Goal: Transaction & Acquisition: Purchase product/service

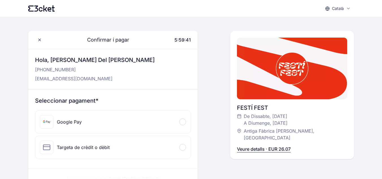
click at [48, 121] on icon at bounding box center [46, 121] width 7 height 3
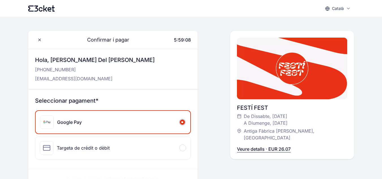
click at [65, 147] on div "Targeta de crèdit o dèbit" at bounding box center [83, 147] width 53 height 7
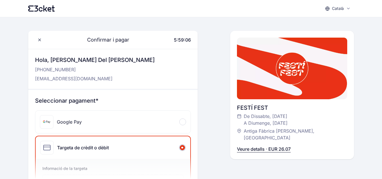
click at [58, 121] on div "Google Pay" at bounding box center [69, 121] width 25 height 7
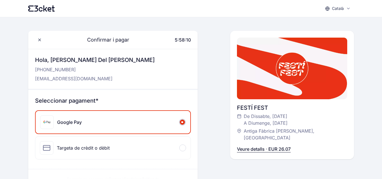
click at [94, 123] on div "Google Pay" at bounding box center [113, 122] width 155 height 23
click at [55, 100] on h3 "Seleccionar pagament*" at bounding box center [113, 101] width 156 height 8
click at [46, 120] on div at bounding box center [47, 122] width 14 height 14
click at [47, 89] on div "Confirmar i pagar 5:57:49 Hola, [PERSON_NAME] del [PERSON_NAME] [PHONE_NUMBER] …" at bounding box center [112, 112] width 169 height 163
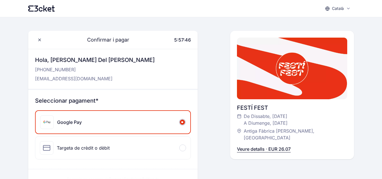
click at [102, 101] on h3 "Seleccionar pagament*" at bounding box center [113, 101] width 156 height 8
click at [183, 121] on div at bounding box center [182, 122] width 7 height 7
click at [44, 121] on icon at bounding box center [46, 122] width 7 height 3
click at [182, 121] on span at bounding box center [182, 122] width 2 height 2
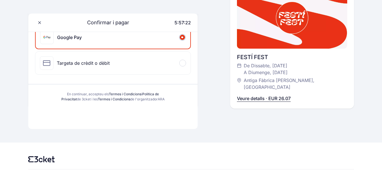
scroll to position [104, 0]
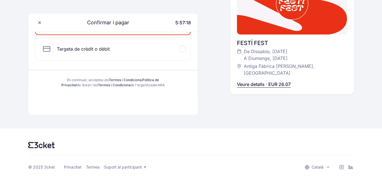
click at [46, 46] on icon at bounding box center [46, 48] width 7 height 5
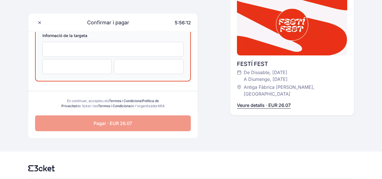
scroll to position [161, 0]
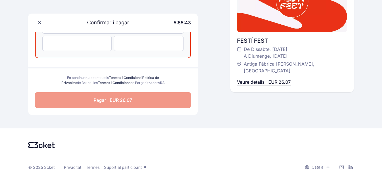
click at [116, 99] on span "Pagar · EUR 26.07" at bounding box center [113, 100] width 38 height 7
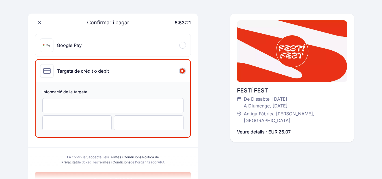
scroll to position [76, 0]
click at [254, 107] on span "De Dissabte, [DATE] A Diumenge, [DATE]" at bounding box center [266, 103] width 44 height 14
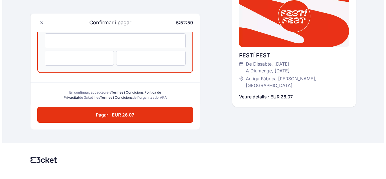
scroll to position [161, 0]
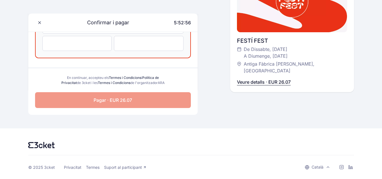
click at [108, 99] on span "Pagar · EUR 26.07" at bounding box center [113, 100] width 38 height 7
